Goal: Find specific page/section: Find specific page/section

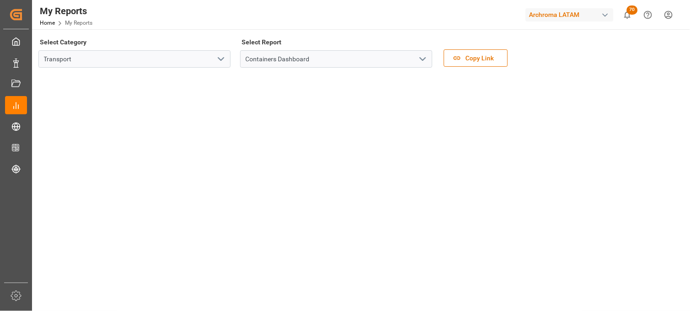
scroll to position [536, 0]
click at [222, 58] on icon "open menu" at bounding box center [220, 59] width 11 height 11
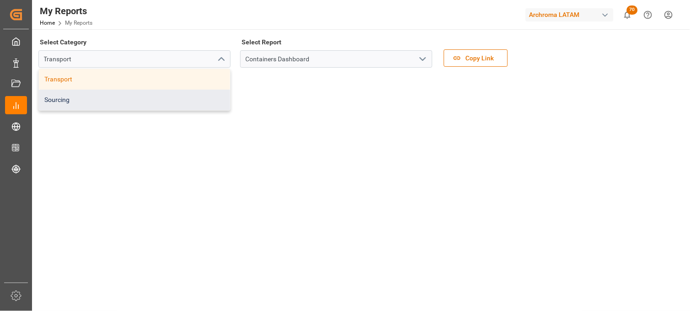
click at [173, 95] on div "Sourcing" at bounding box center [134, 100] width 191 height 21
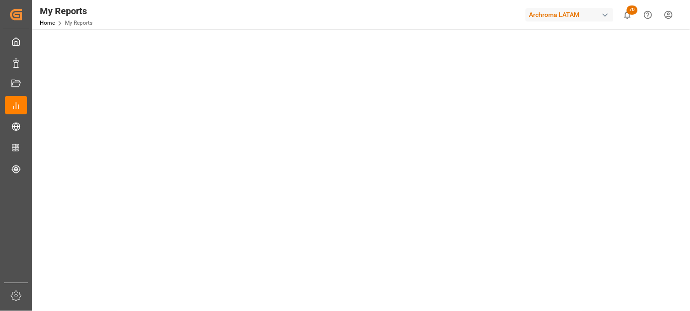
scroll to position [152, 0]
drag, startPoint x: 651, startPoint y: 0, endPoint x: 383, endPoint y: 19, distance: 268.6
click at [380, 13] on div "My Reports Home My Reports Archroma LATAM 70 Notifications Only show unread All…" at bounding box center [358, 14] width 664 height 29
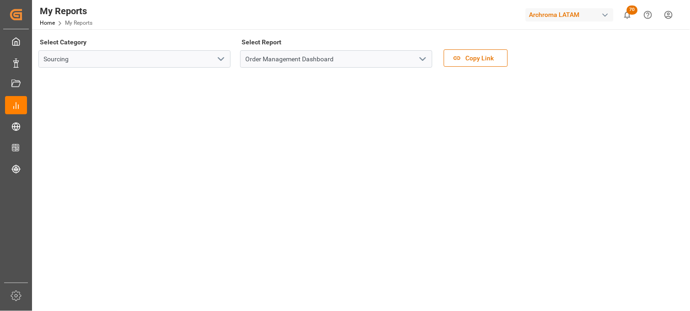
click at [422, 61] on icon "open menu" at bounding box center [422, 59] width 11 height 11
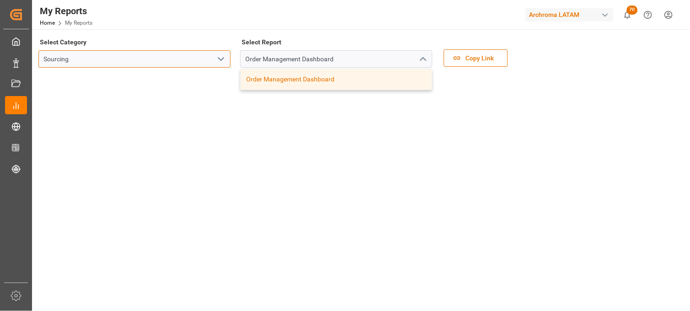
click at [198, 63] on input "Sourcing" at bounding box center [134, 58] width 192 height 17
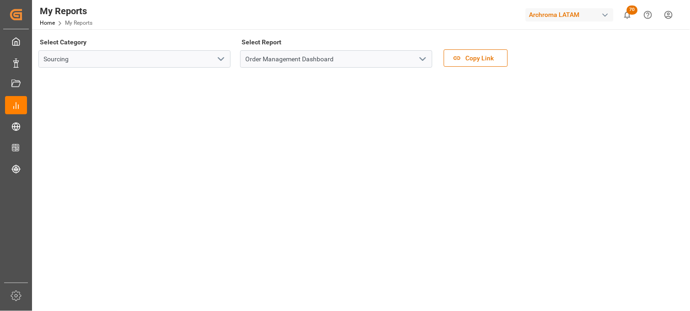
click at [218, 60] on icon "open menu" at bounding box center [220, 59] width 11 height 11
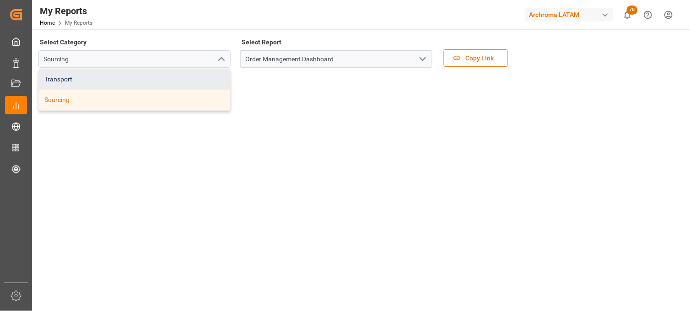
click at [125, 84] on div "Transport" at bounding box center [134, 79] width 191 height 21
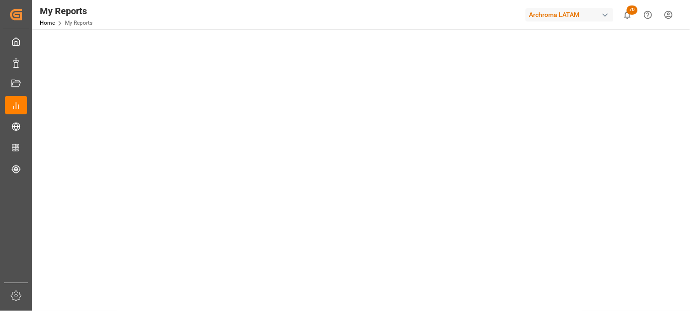
scroll to position [274, 0]
